Goal: Task Accomplishment & Management: Complete application form

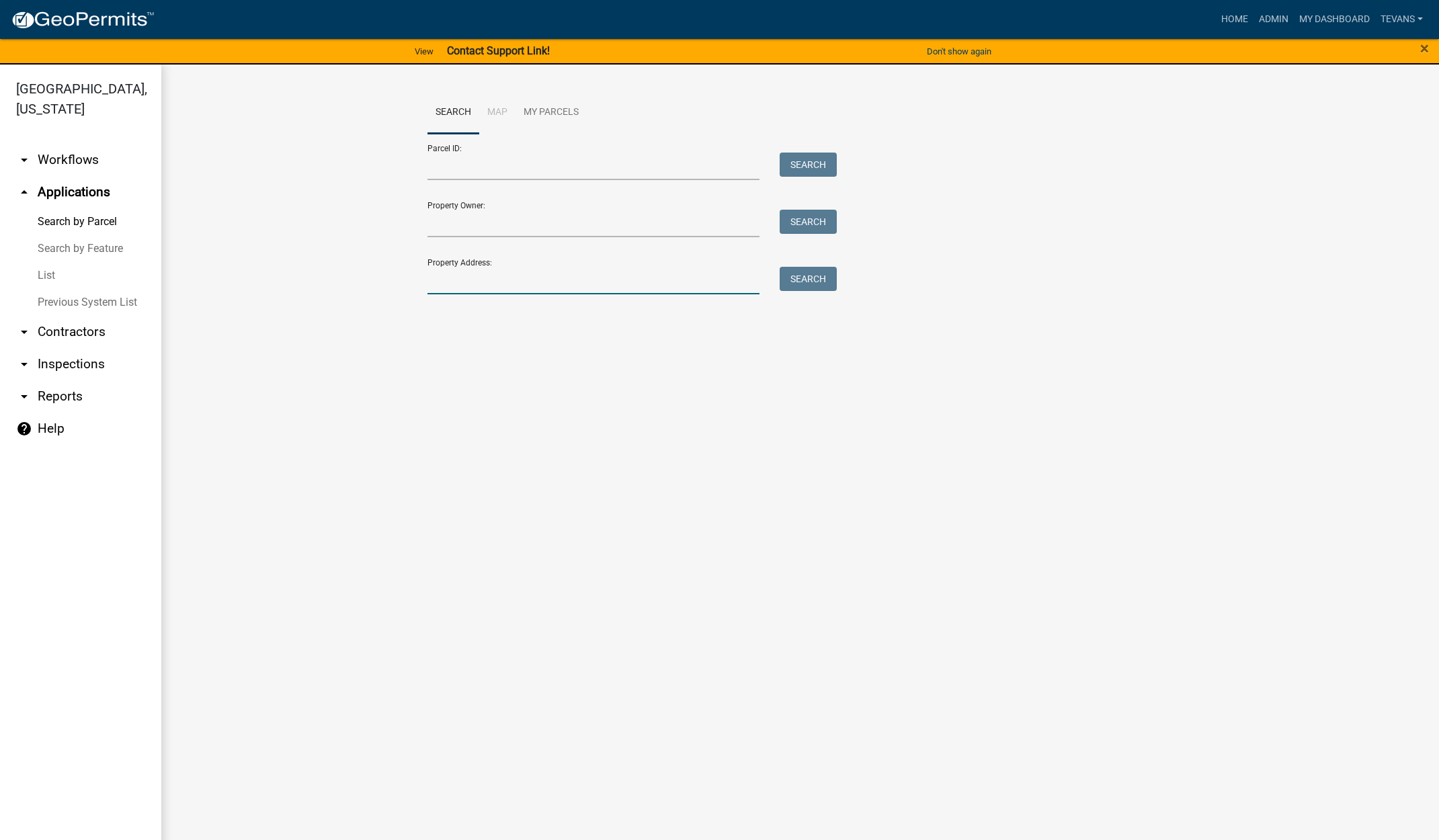
click at [467, 278] on input "Property Address:" at bounding box center [594, 280] width 333 height 28
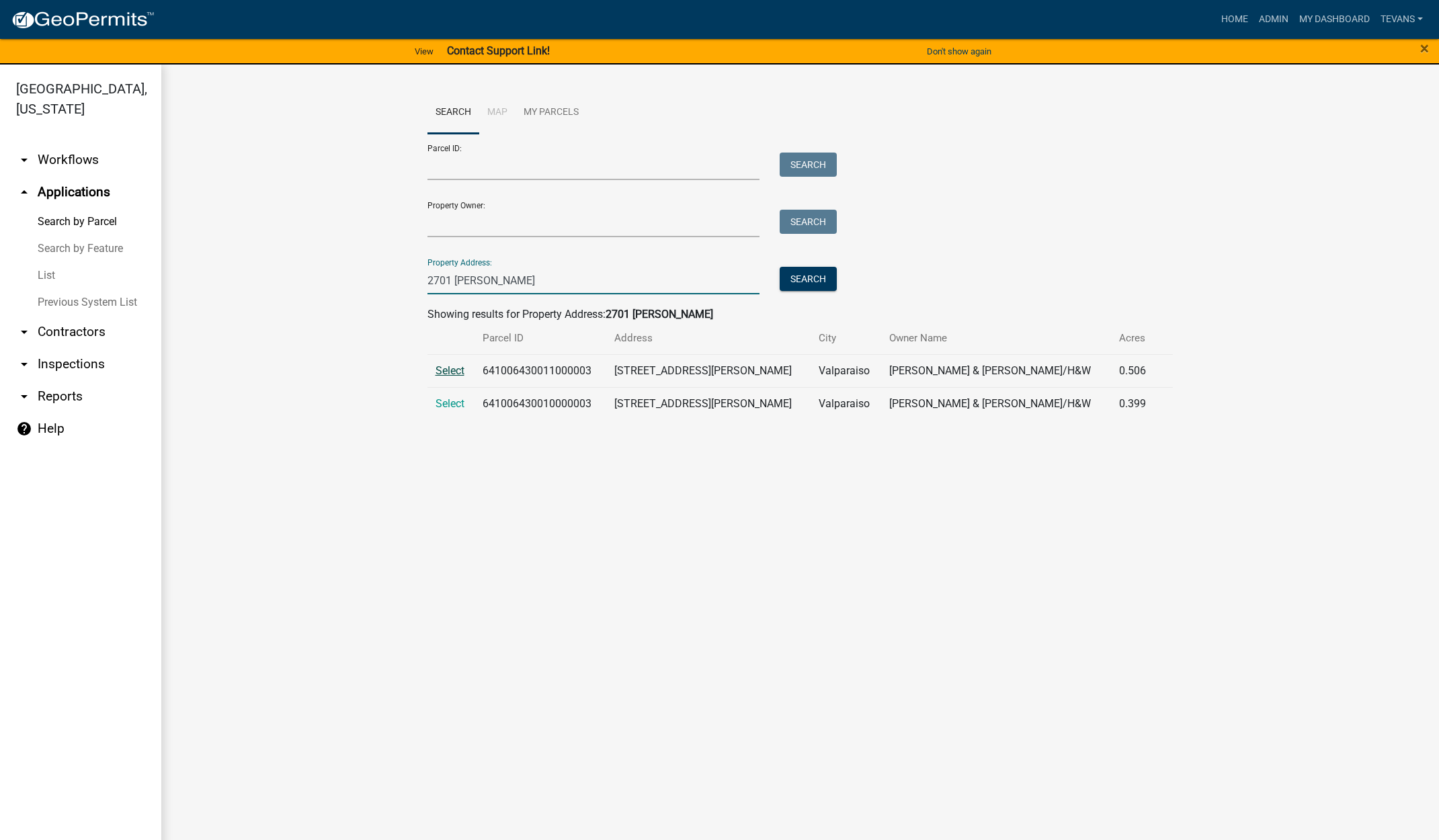
type input "2701 [PERSON_NAME]"
click at [449, 368] on span "Select" at bounding box center [449, 370] width 29 height 13
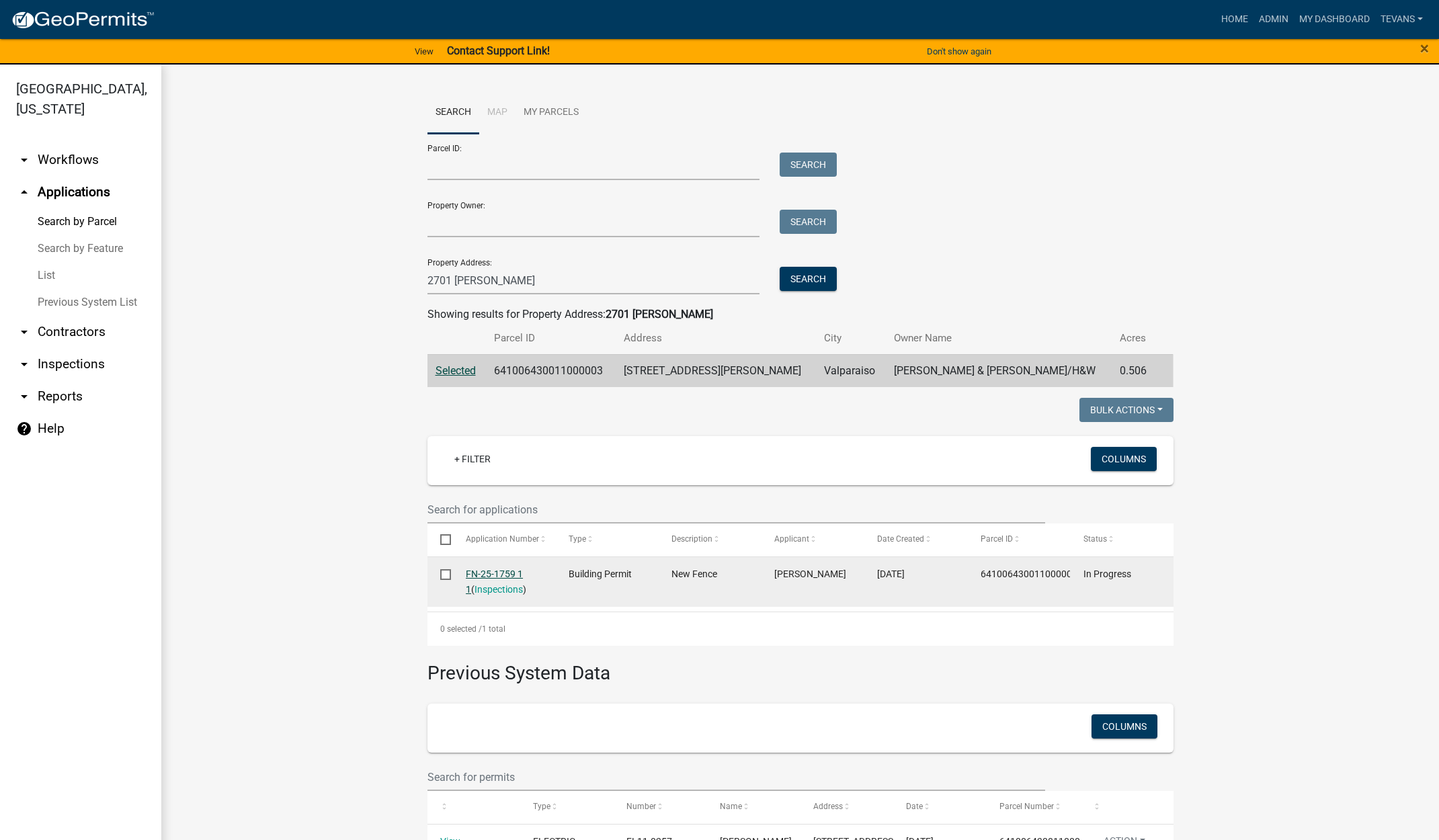
click at [485, 573] on link "FN-25-1759 1 1" at bounding box center [494, 581] width 57 height 26
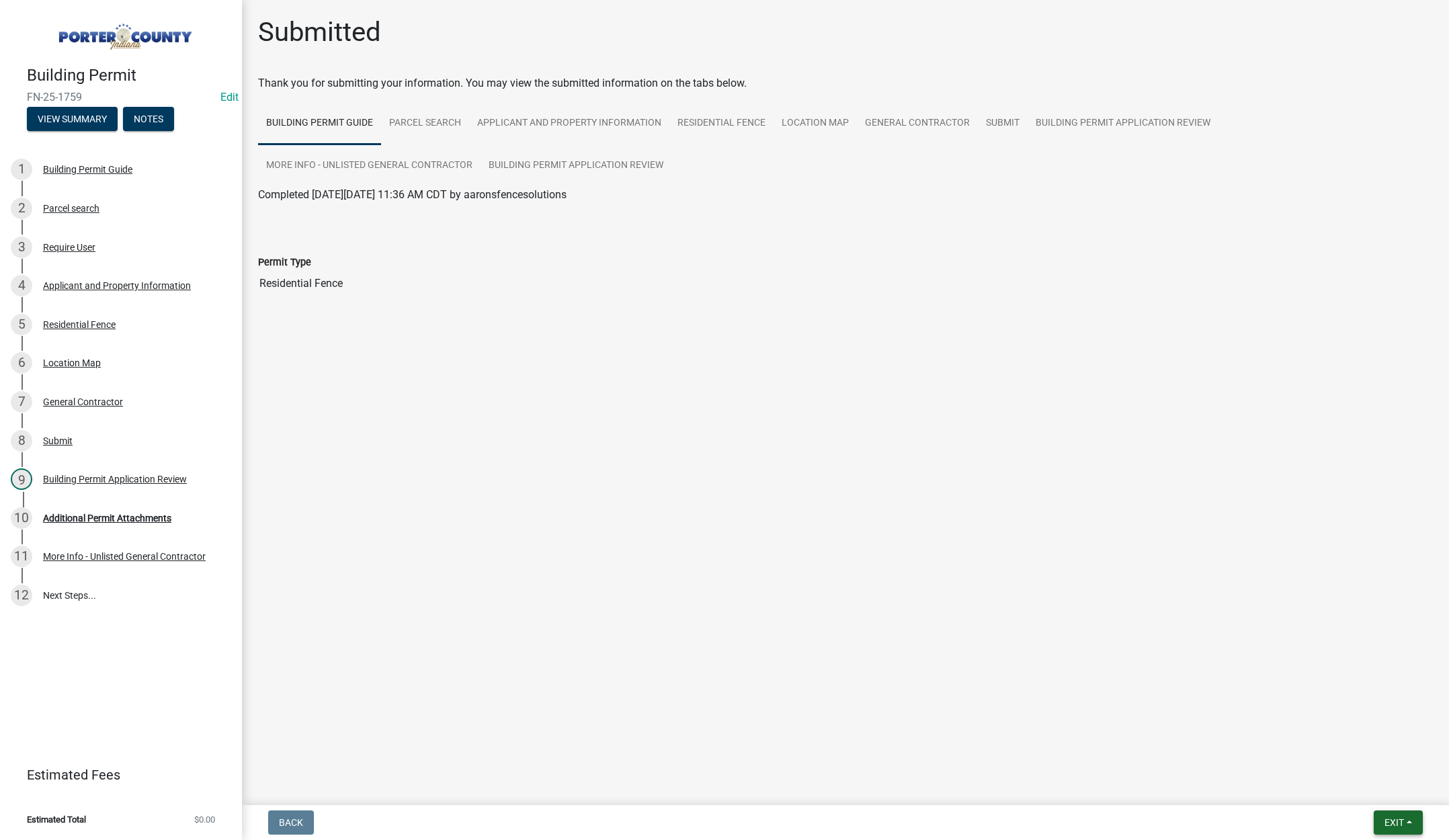
click at [1391, 821] on span "Exit" at bounding box center [1394, 822] width 19 height 10
click at [1371, 785] on button "Save & Exit" at bounding box center [1369, 787] width 108 height 32
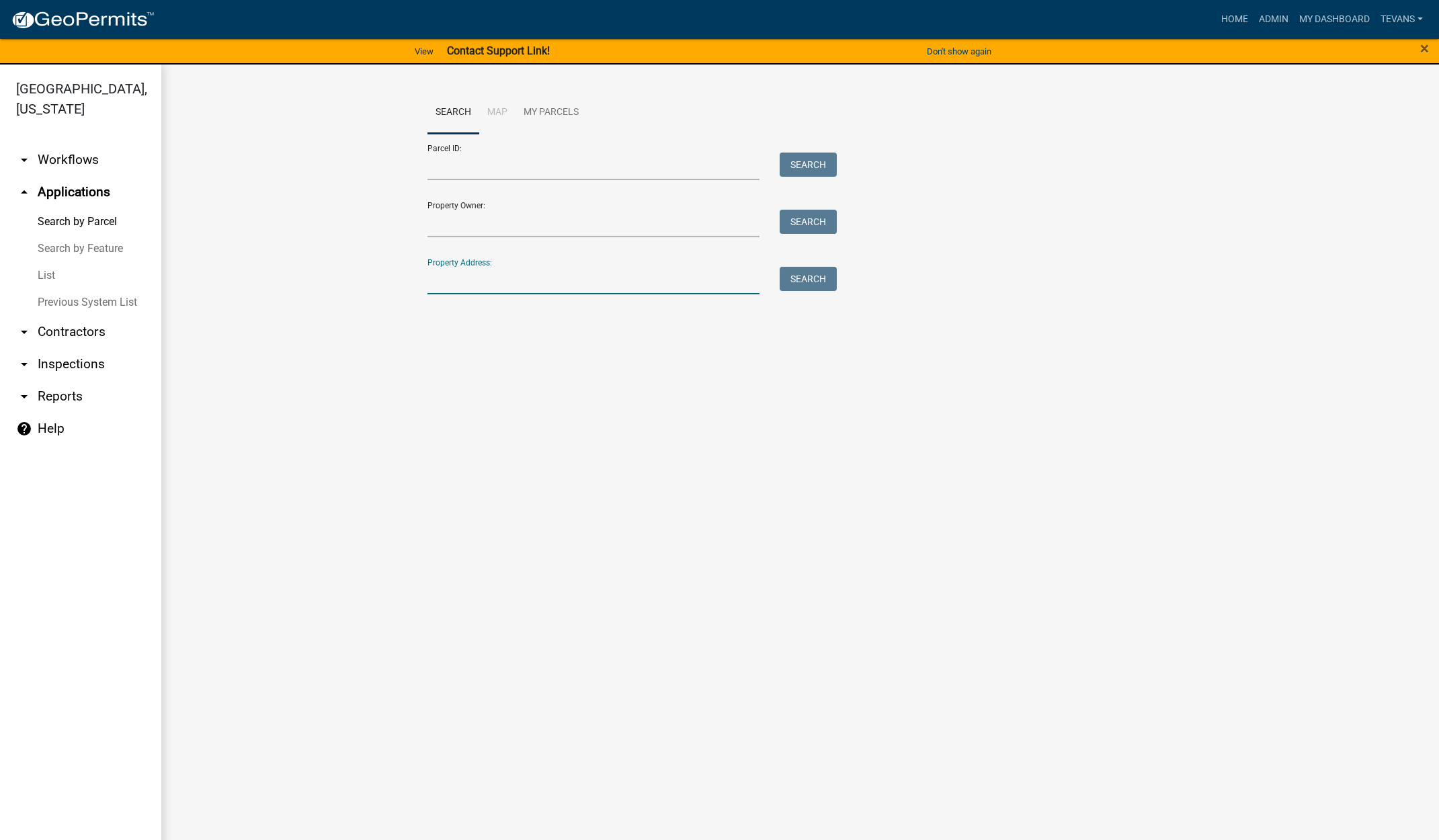
click at [461, 284] on input "Property Address:" at bounding box center [594, 280] width 333 height 28
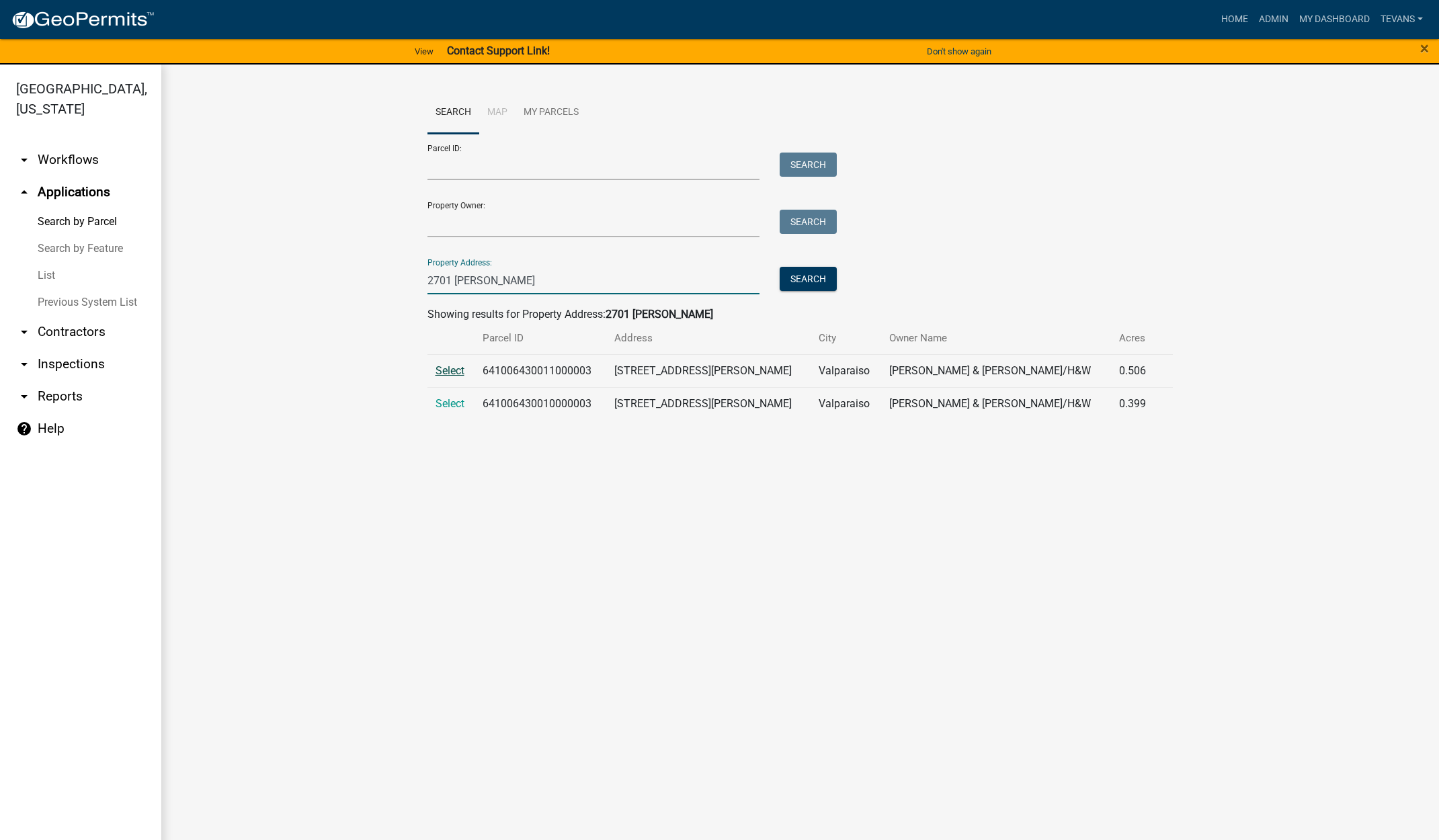
type input "2701 [PERSON_NAME]"
click at [458, 369] on span "Select" at bounding box center [449, 370] width 29 height 13
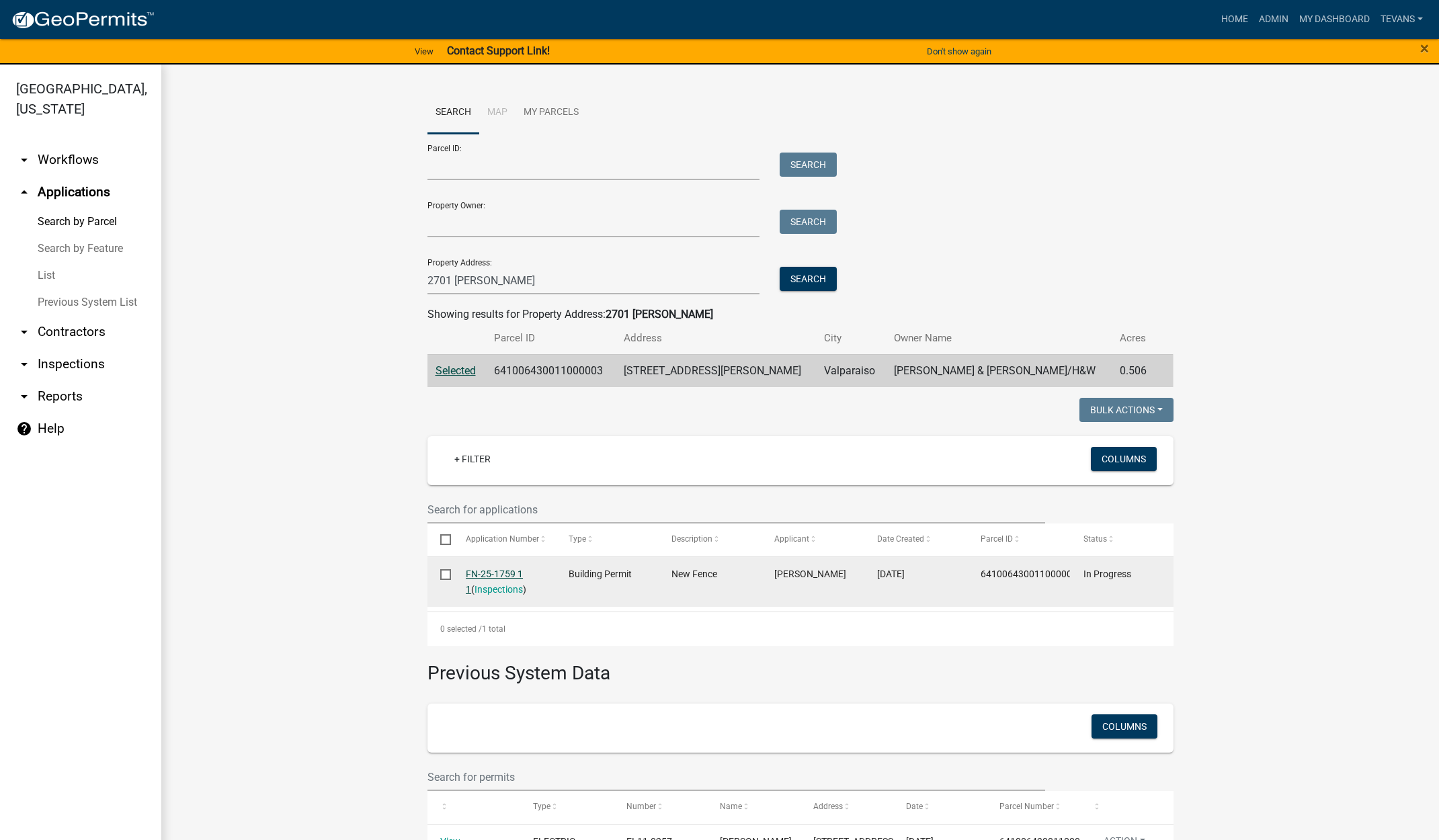
click at [470, 575] on link "FN-25-1759 1 1" at bounding box center [494, 581] width 57 height 26
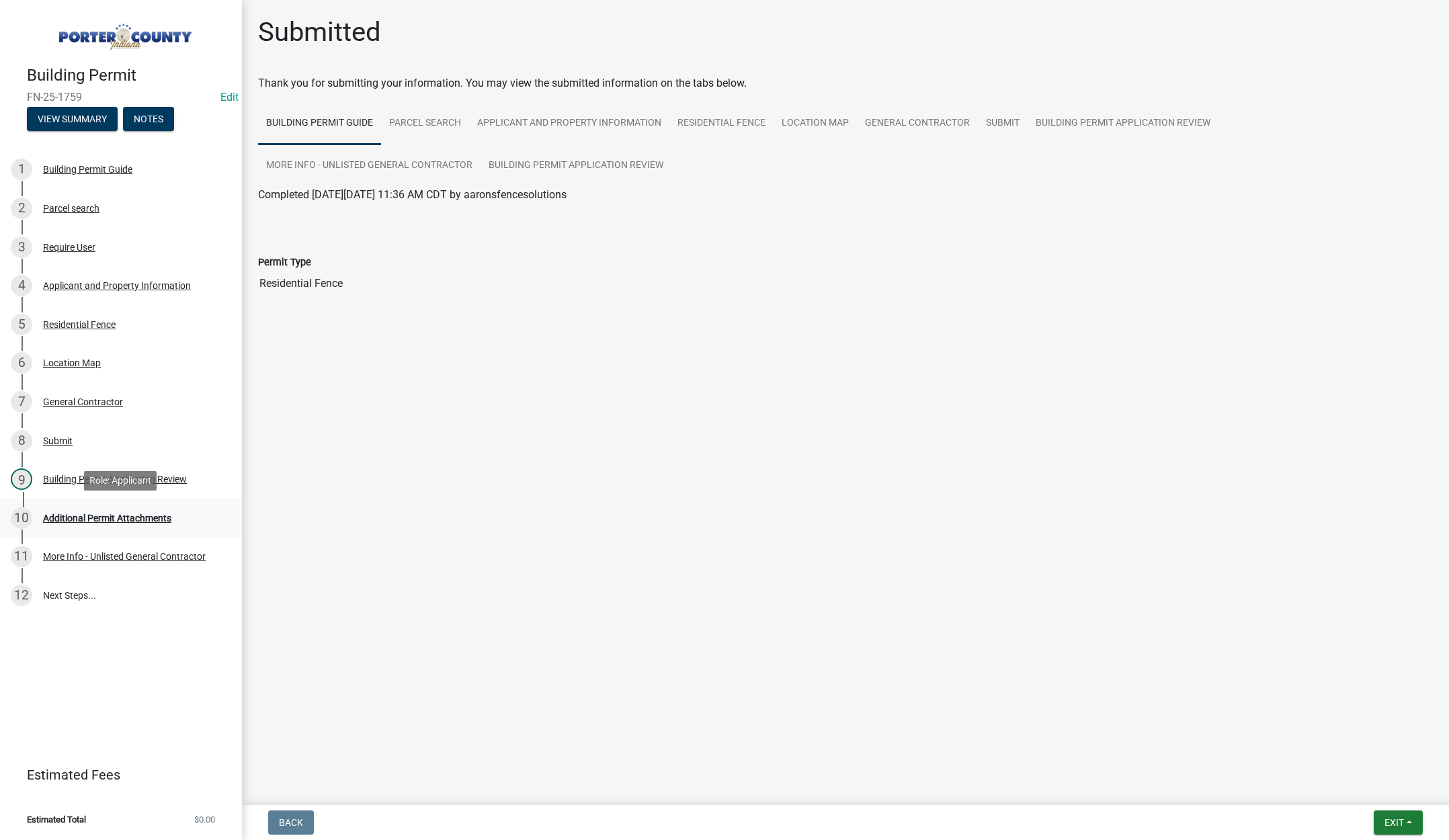
click at [96, 517] on div "Additional Permit Attachments" at bounding box center [106, 518] width 128 height 10
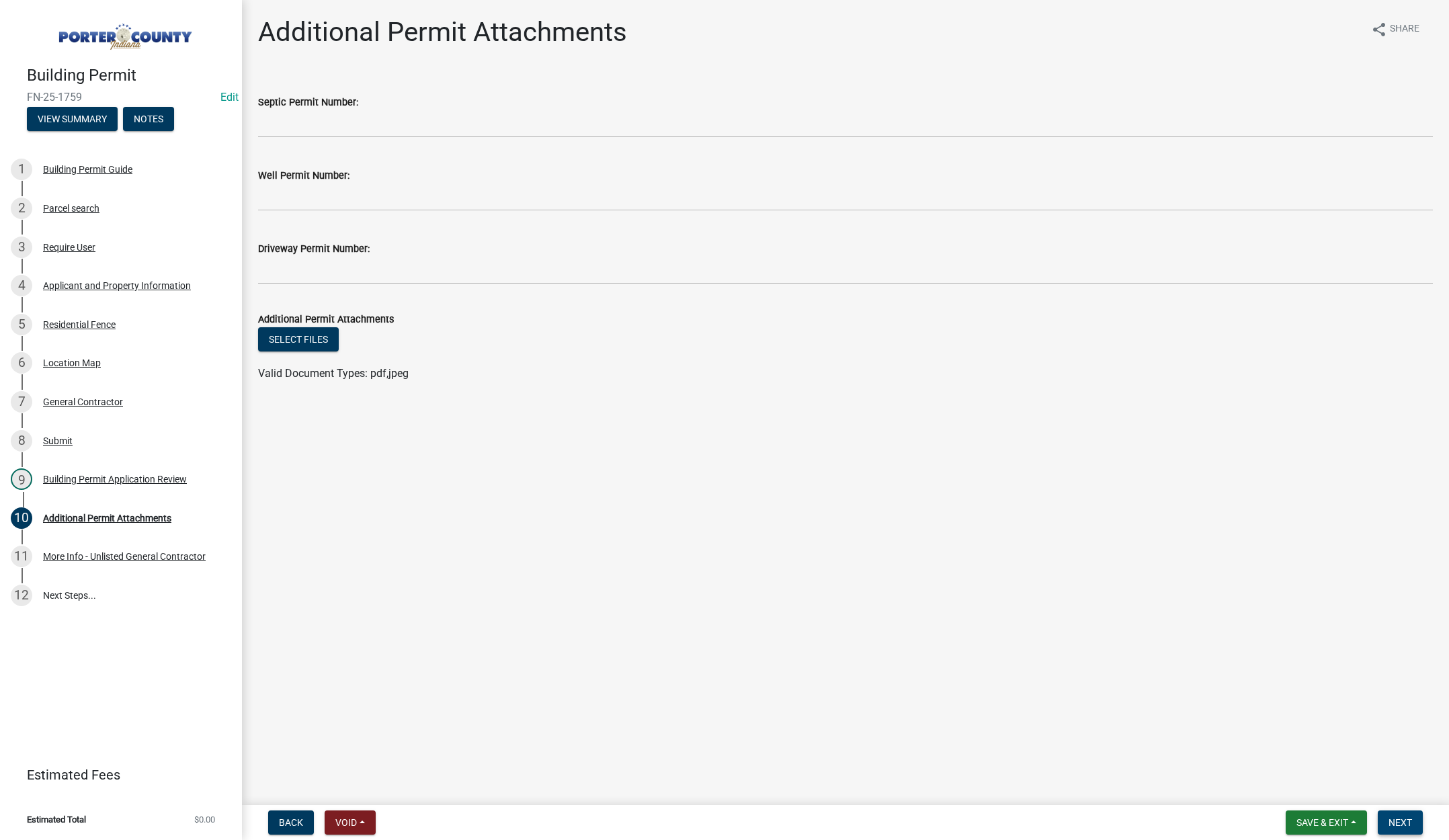
click at [1402, 818] on span "Next" at bounding box center [1400, 822] width 23 height 10
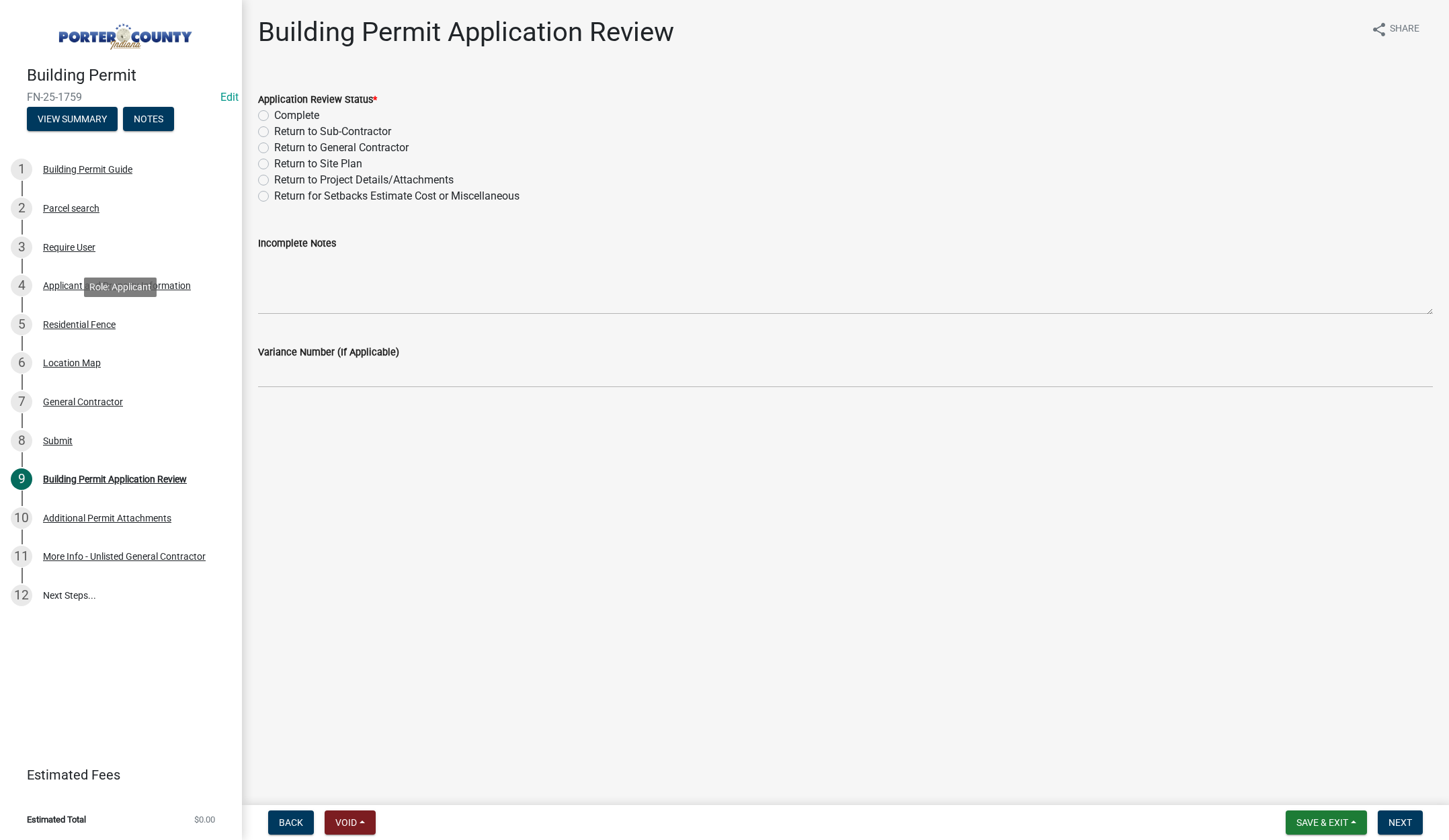
click at [79, 320] on div "Residential Fence" at bounding box center [79, 324] width 73 height 10
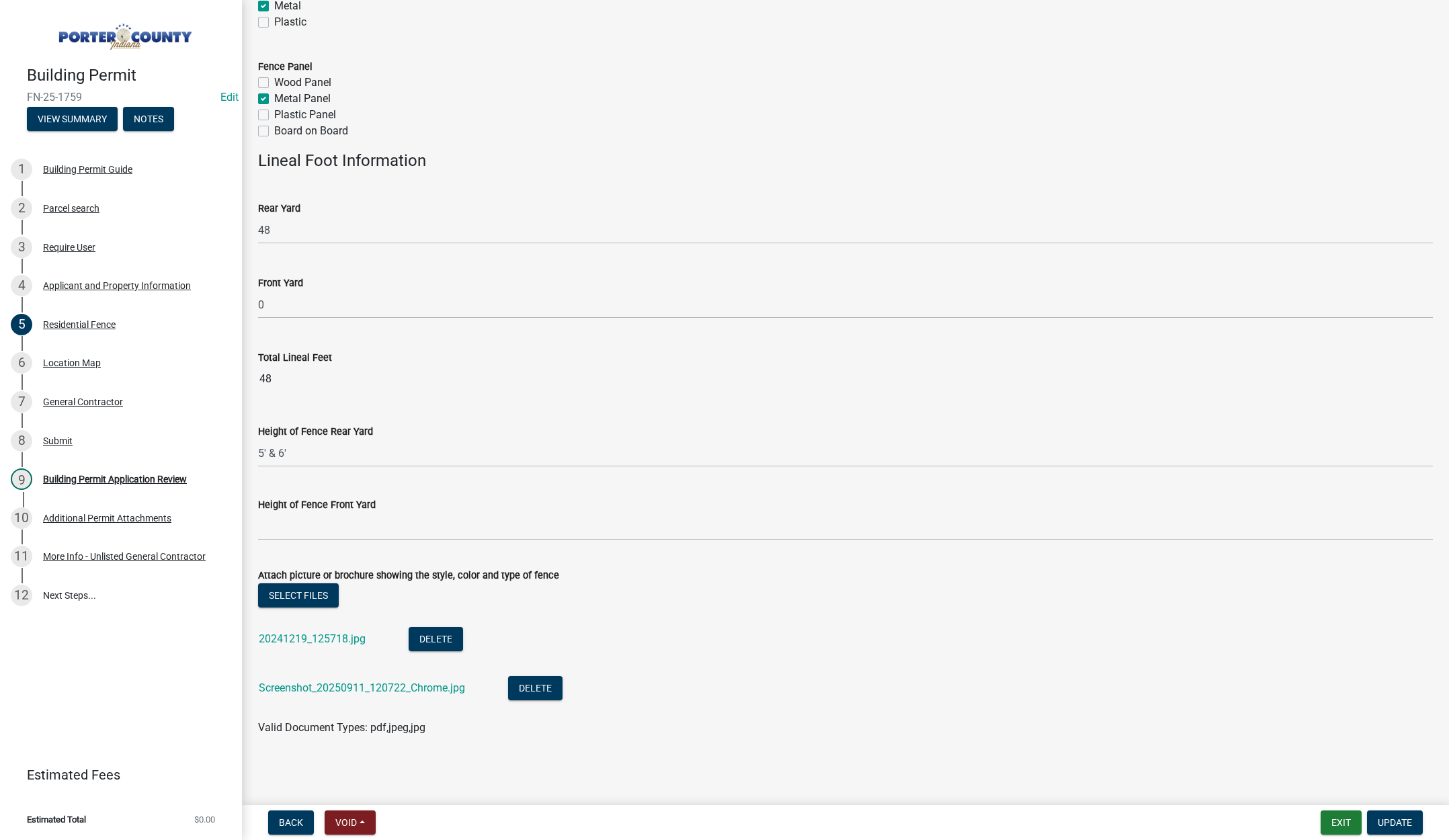
scroll to position [293, 0]
click at [311, 599] on button "Select files" at bounding box center [299, 594] width 81 height 24
click at [1394, 821] on span "Update" at bounding box center [1395, 822] width 34 height 10
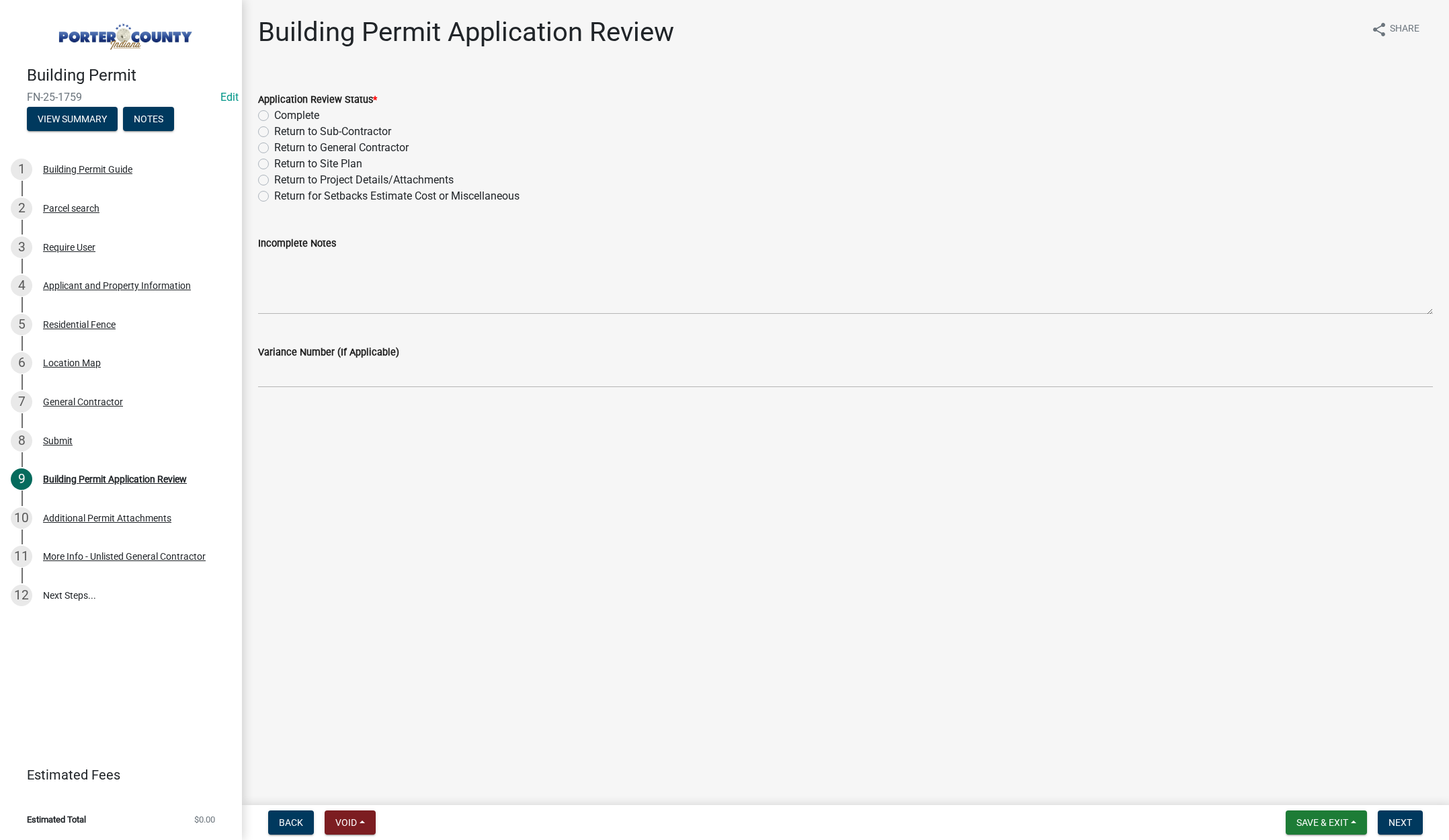
click at [274, 114] on label "Complete" at bounding box center [297, 116] width 45 height 16
click at [274, 114] on input "Complete" at bounding box center [279, 112] width 9 height 9
radio input "true"
click at [1403, 821] on span "Next" at bounding box center [1400, 822] width 23 height 10
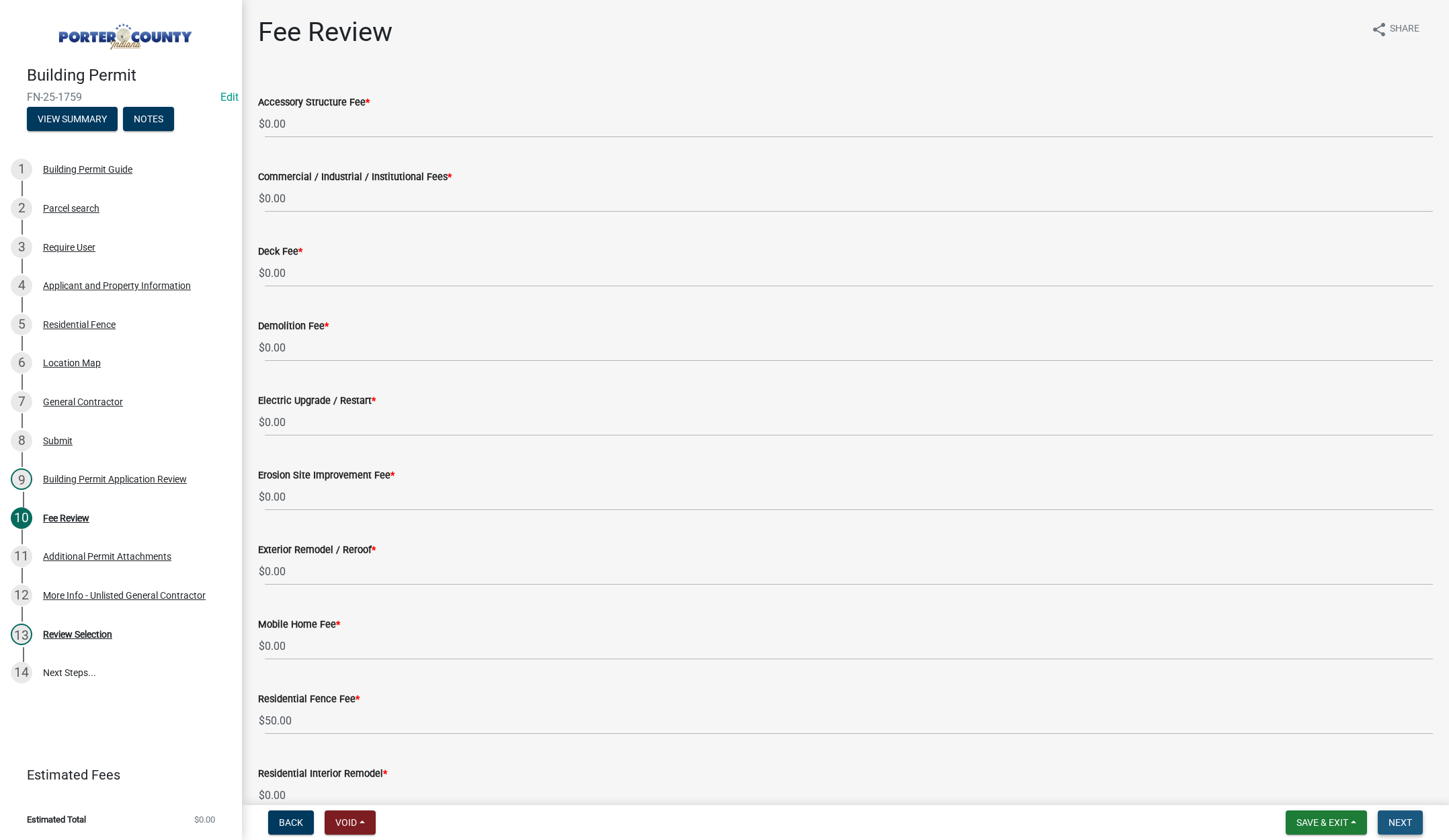
click at [1391, 821] on span "Next" at bounding box center [1400, 822] width 23 height 10
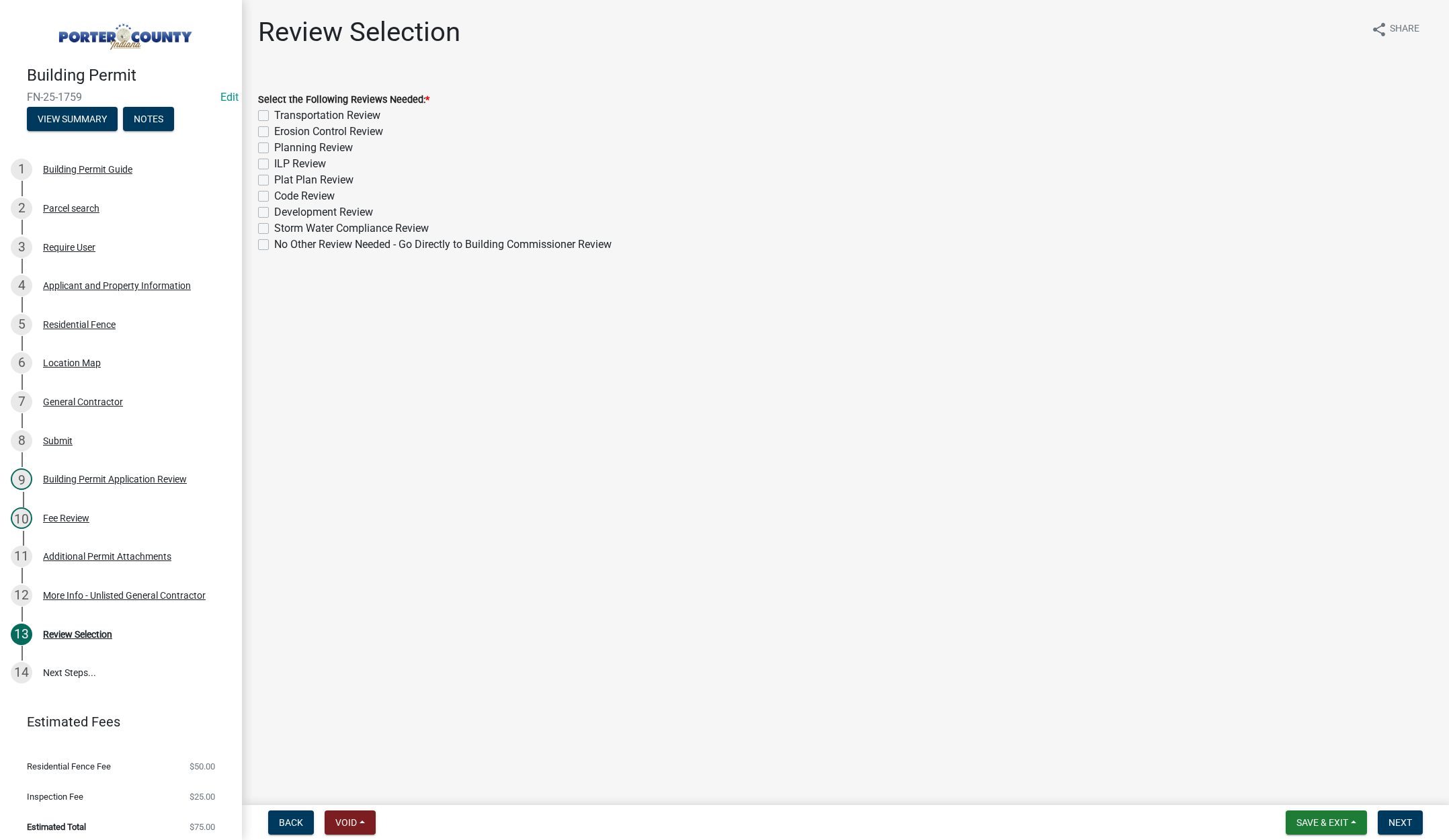
click at [274, 241] on label "No Other Review Needed - Go Directly to Building Commissioner Review" at bounding box center [443, 245] width 337 height 16
click at [274, 241] on input "No Other Review Needed - Go Directly to Building Commissioner Review" at bounding box center [279, 241] width 9 height 9
checkbox input "true"
checkbox input "false"
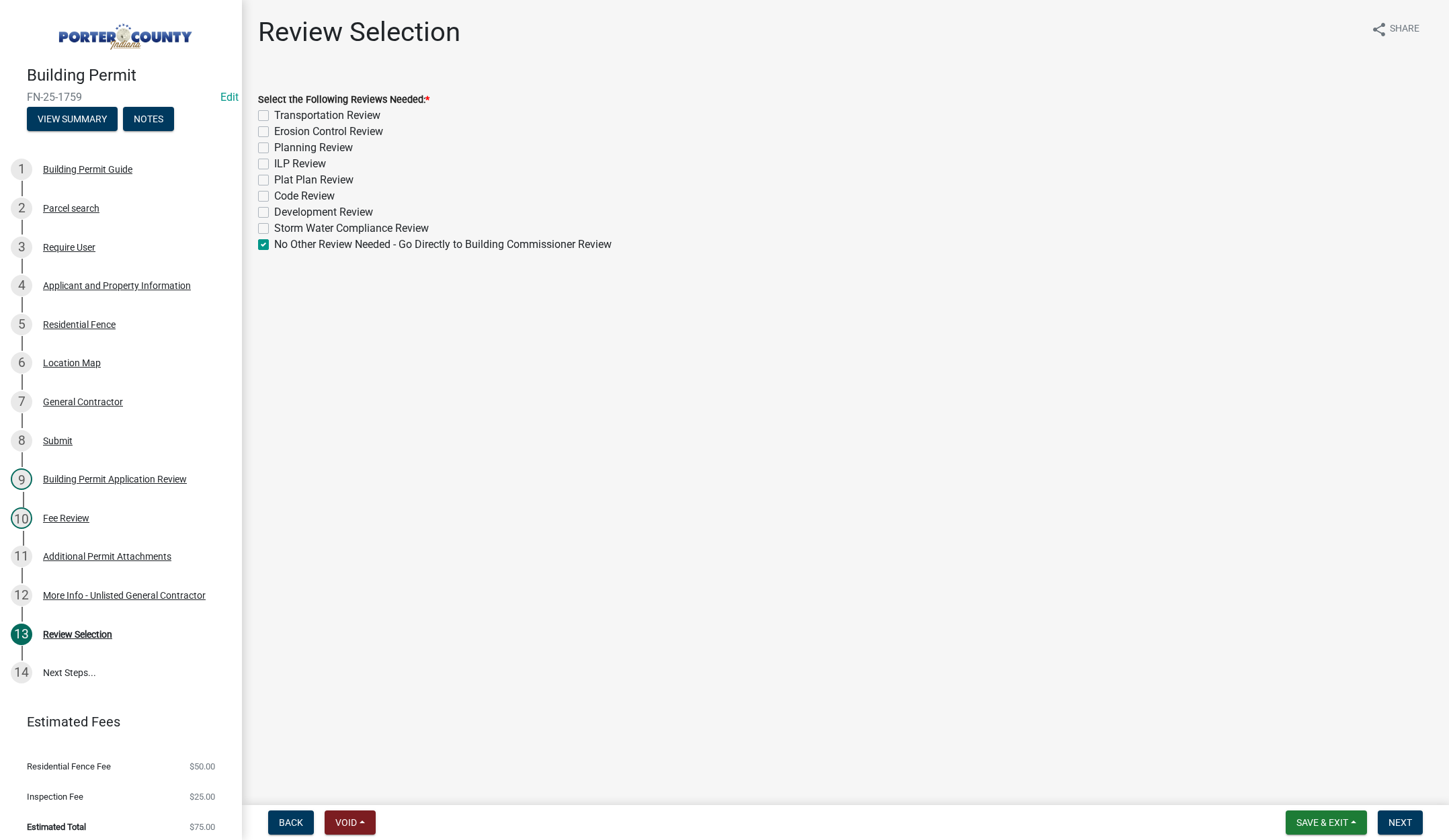
checkbox input "false"
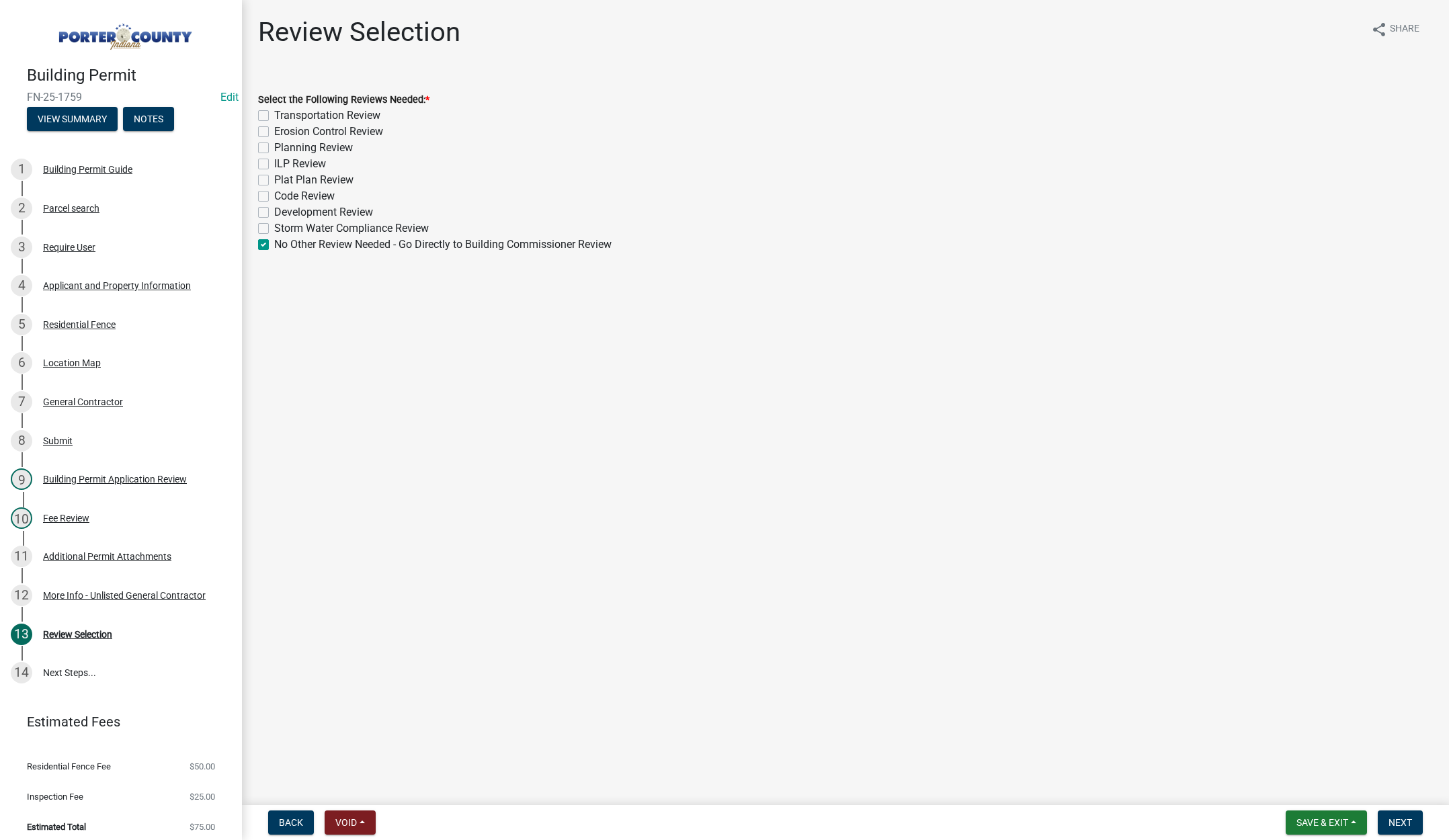
checkbox input "false"
checkbox input "true"
click at [1397, 821] on span "Next" at bounding box center [1400, 822] width 23 height 10
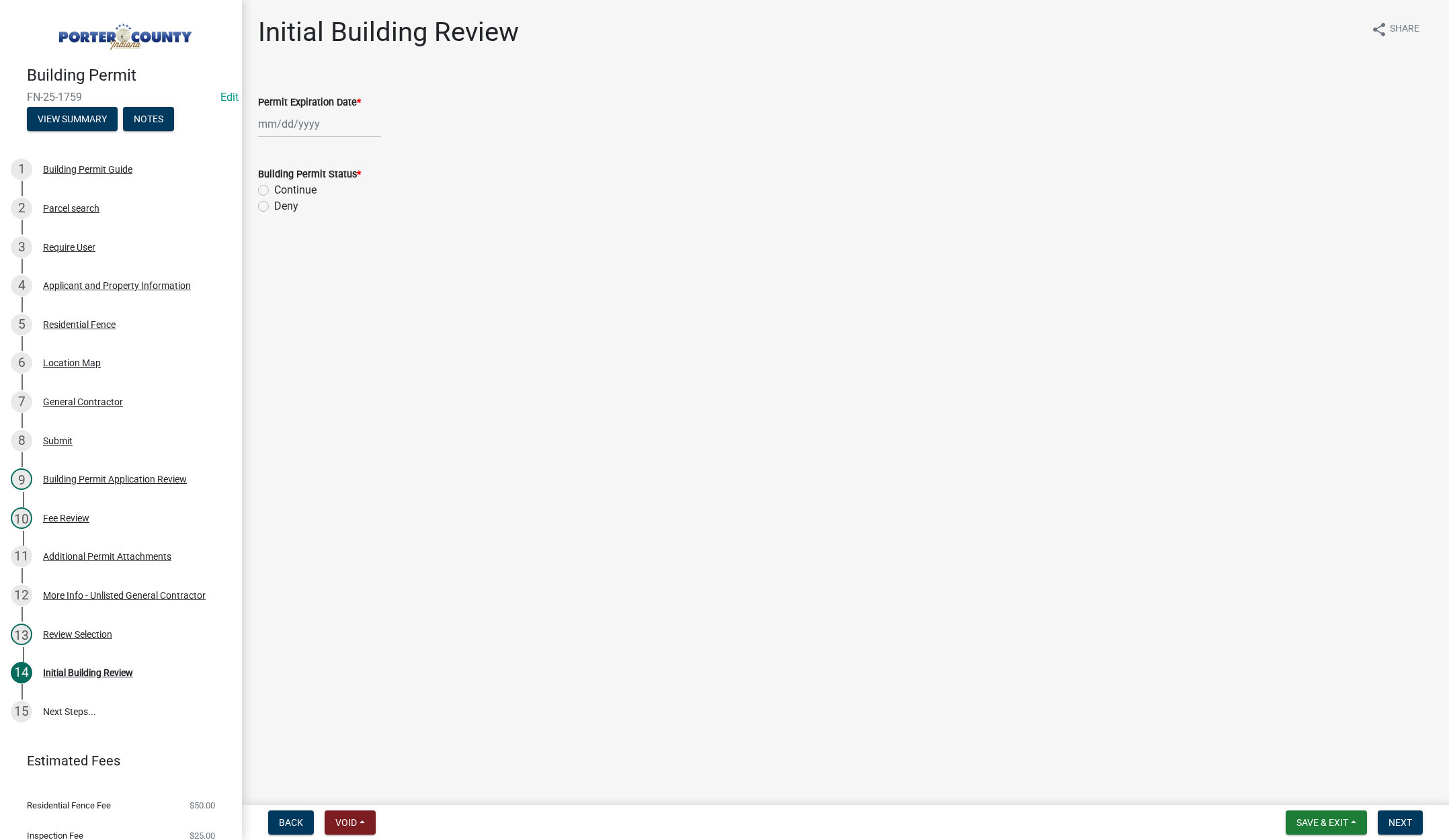
select select "9"
click at [336, 121] on div "[PERSON_NAME] Feb Mar Apr [PERSON_NAME][DATE] Oct Nov [DATE] 1526 1527 1528 152…" at bounding box center [320, 124] width 123 height 28
drag, startPoint x: 371, startPoint y: 152, endPoint x: 359, endPoint y: 138, distance: 18.4
click at [371, 152] on select "1525 1526 1527 1528 1529 1530 1531 1532 1533 1534 1535 1536 1537 1538 1539 1540…" at bounding box center [363, 152] width 49 height 20
select select "2026"
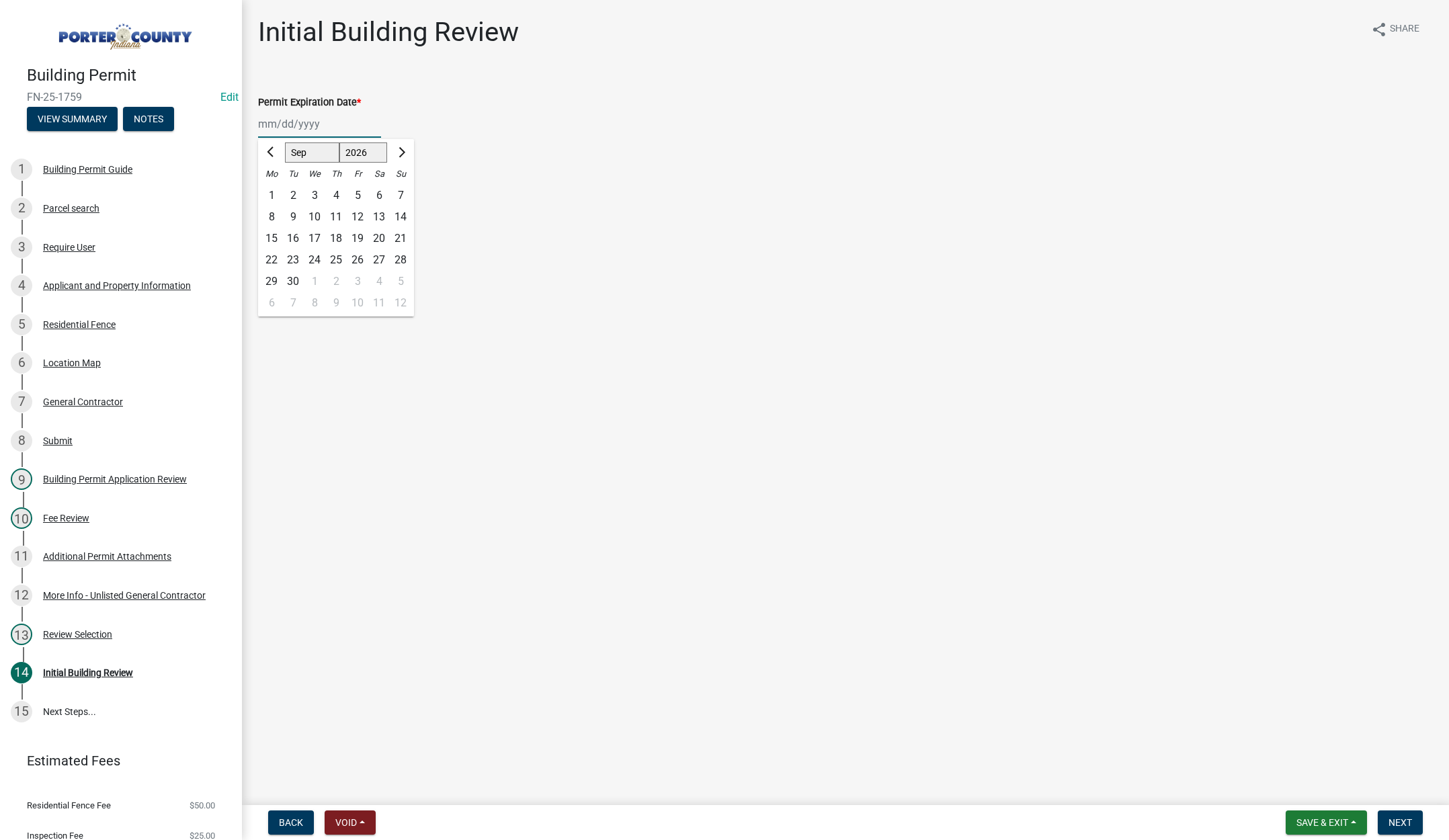
click at [339, 142] on select "1525 1526 1527 1528 1529 1530 1531 1532 1533 1534 1535 1536 1537 1538 1539 1540…" at bounding box center [363, 152] width 49 height 20
click at [314, 237] on div "16" at bounding box center [315, 238] width 22 height 22
type input "[DATE]"
click at [274, 190] on label "Continue" at bounding box center [295, 190] width 43 height 16
click at [274, 190] on input "Continue" at bounding box center [279, 186] width 9 height 9
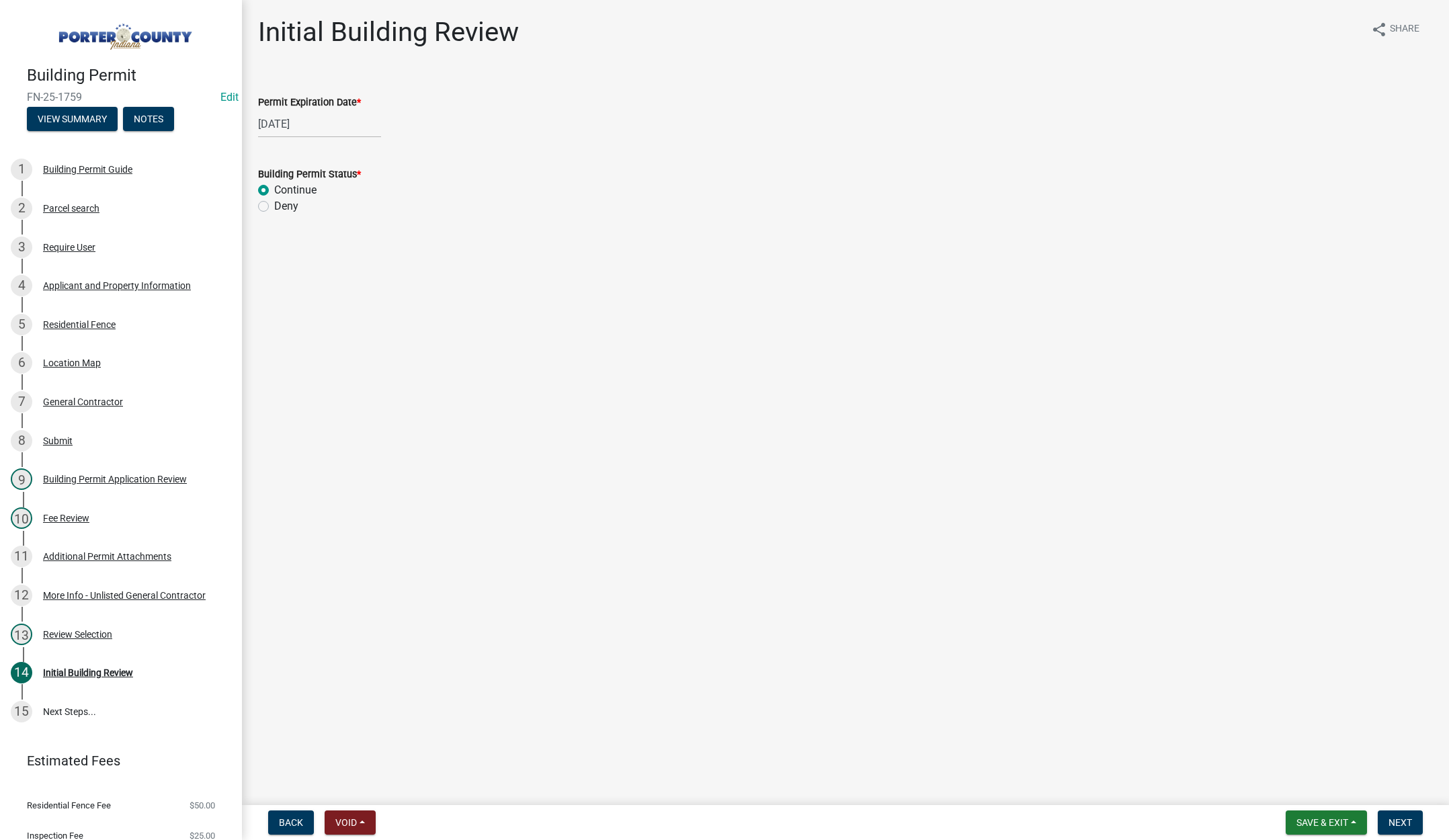
radio input "true"
click at [1410, 821] on span "Next" at bounding box center [1400, 822] width 23 height 10
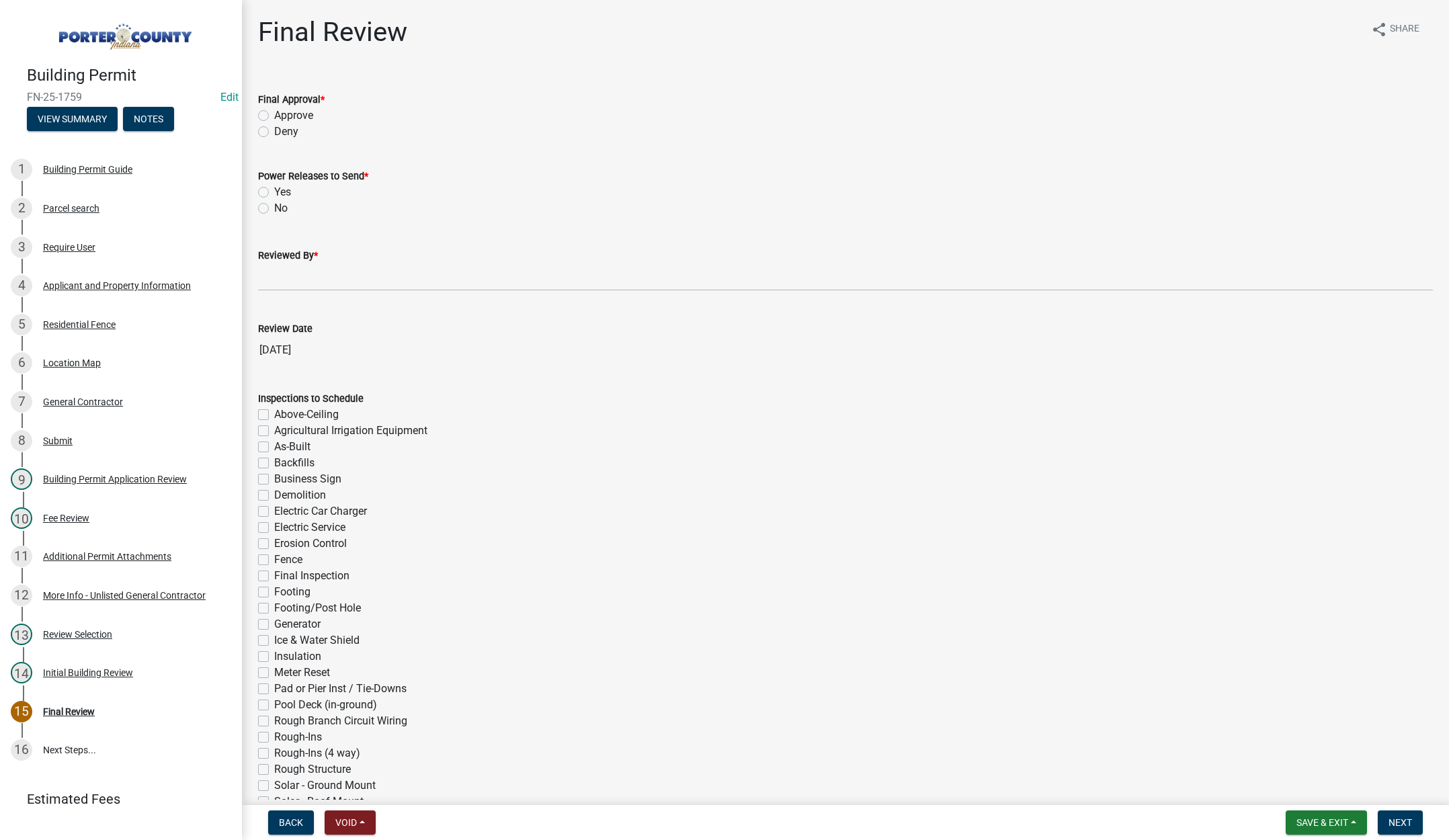
click at [256, 114] on div "Final Approval * Approve Deny" at bounding box center [845, 108] width 1194 height 64
click at [274, 115] on label "Approve" at bounding box center [294, 116] width 39 height 16
click at [274, 115] on input "Approve" at bounding box center [279, 112] width 9 height 9
radio input "true"
click at [274, 209] on label "No" at bounding box center [281, 208] width 13 height 16
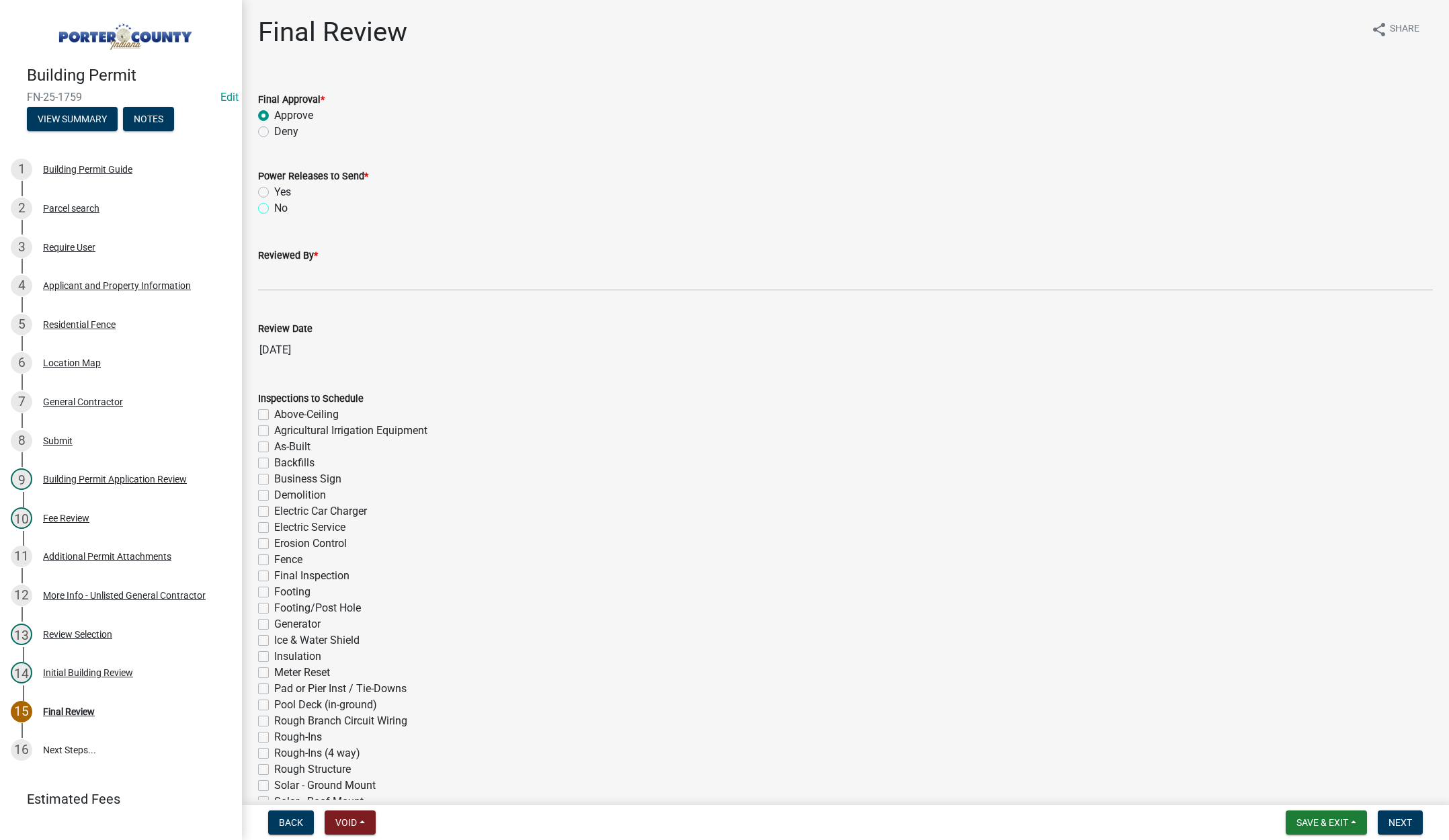
click at [274, 209] on input "No" at bounding box center [279, 204] width 9 height 9
radio input "true"
click at [272, 284] on input "Reviewed By *" at bounding box center [845, 277] width 1175 height 28
type input "[PERSON_NAME]"
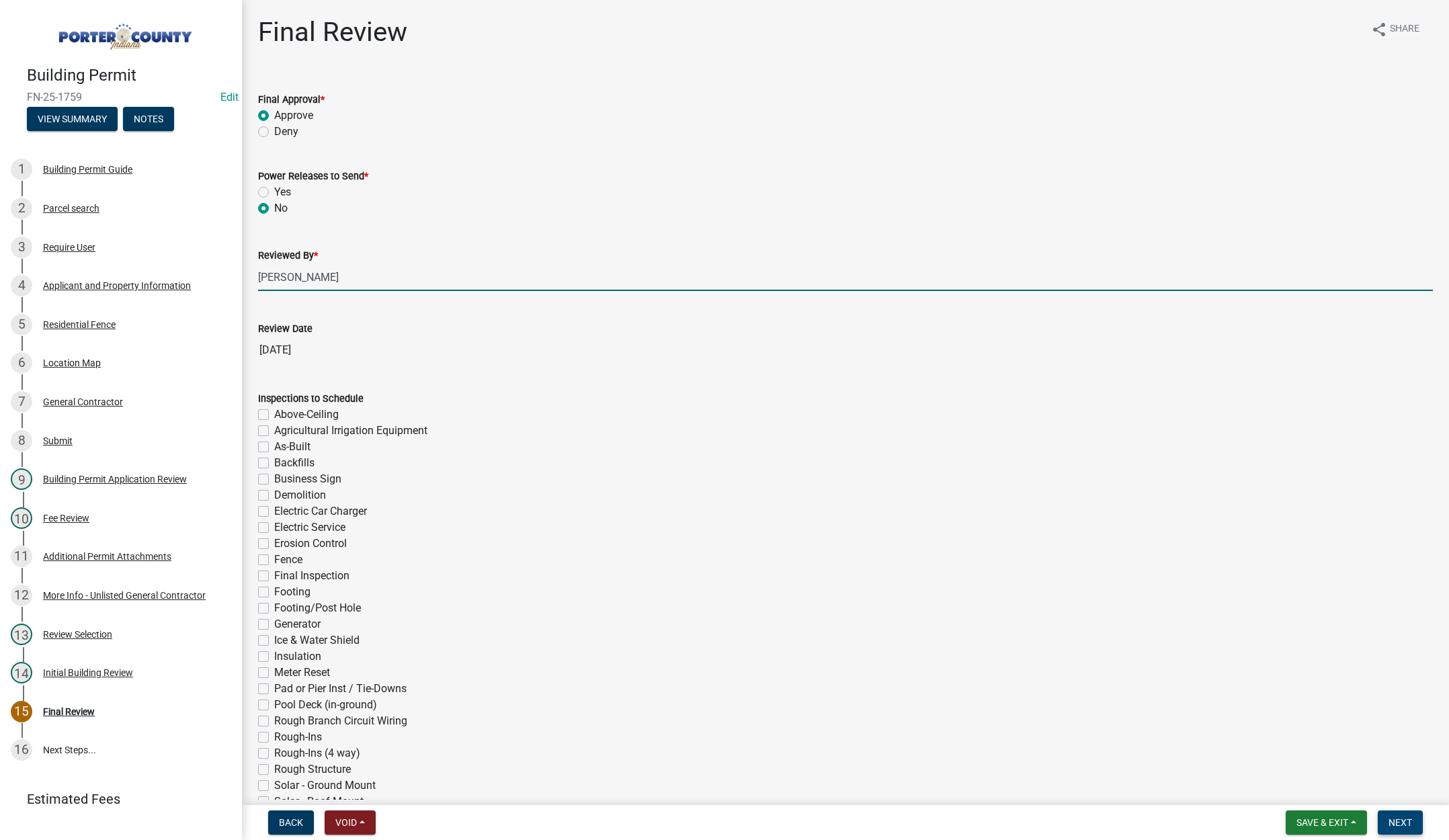
click at [1397, 823] on span "Next" at bounding box center [1400, 822] width 23 height 10
